Goal: Check status: Check status

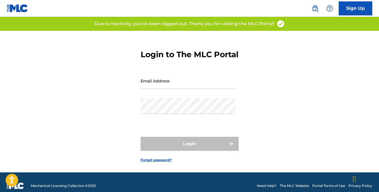
click at [173, 89] on input "Email Address" at bounding box center [187, 81] width 95 height 16
type input "[EMAIL_ADDRESS][DOMAIN_NAME]"
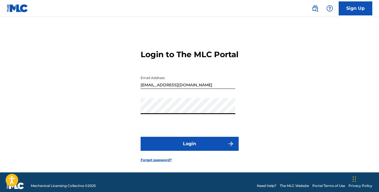
click at [190, 151] on button "Login" at bounding box center [189, 144] width 98 height 14
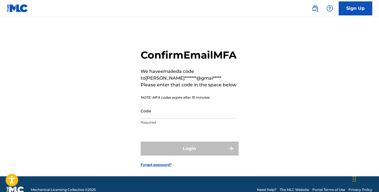
click at [186, 119] on input "Code" at bounding box center [187, 111] width 95 height 16
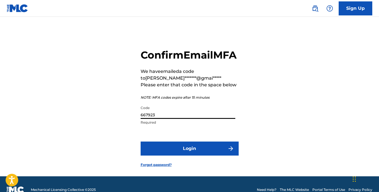
type input "667923"
click at [183, 155] on button "Login" at bounding box center [189, 148] width 98 height 14
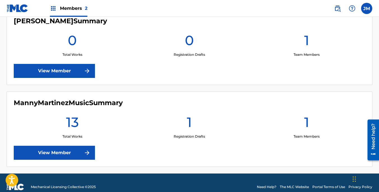
scroll to position [175, 0]
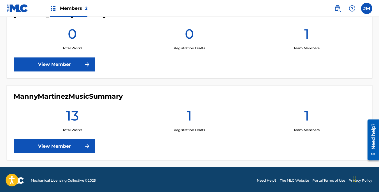
click at [72, 143] on link "View Member" at bounding box center [54, 146] width 81 height 14
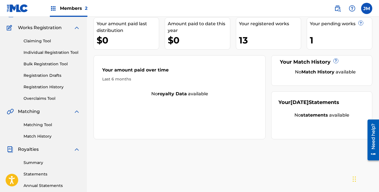
scroll to position [43, 0]
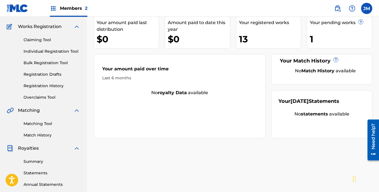
click at [58, 84] on link "Registration History" at bounding box center [52, 86] width 57 height 6
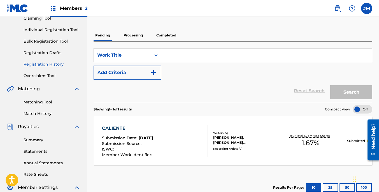
scroll to position [62, 0]
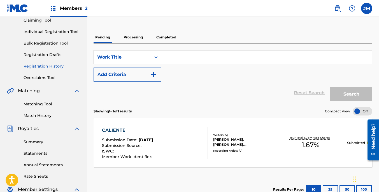
click at [133, 36] on p "Processing" at bounding box center [133, 37] width 23 height 12
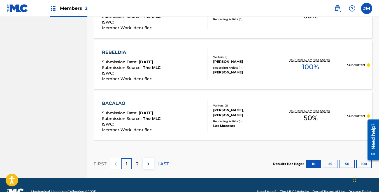
scroll to position [548, 0]
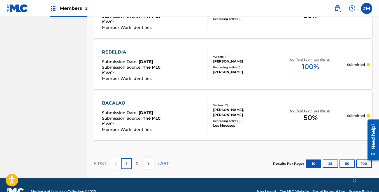
click at [137, 167] on p "2" at bounding box center [137, 163] width 3 height 7
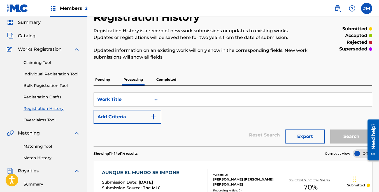
scroll to position [0, 0]
